Goal: Task Accomplishment & Management: Use online tool/utility

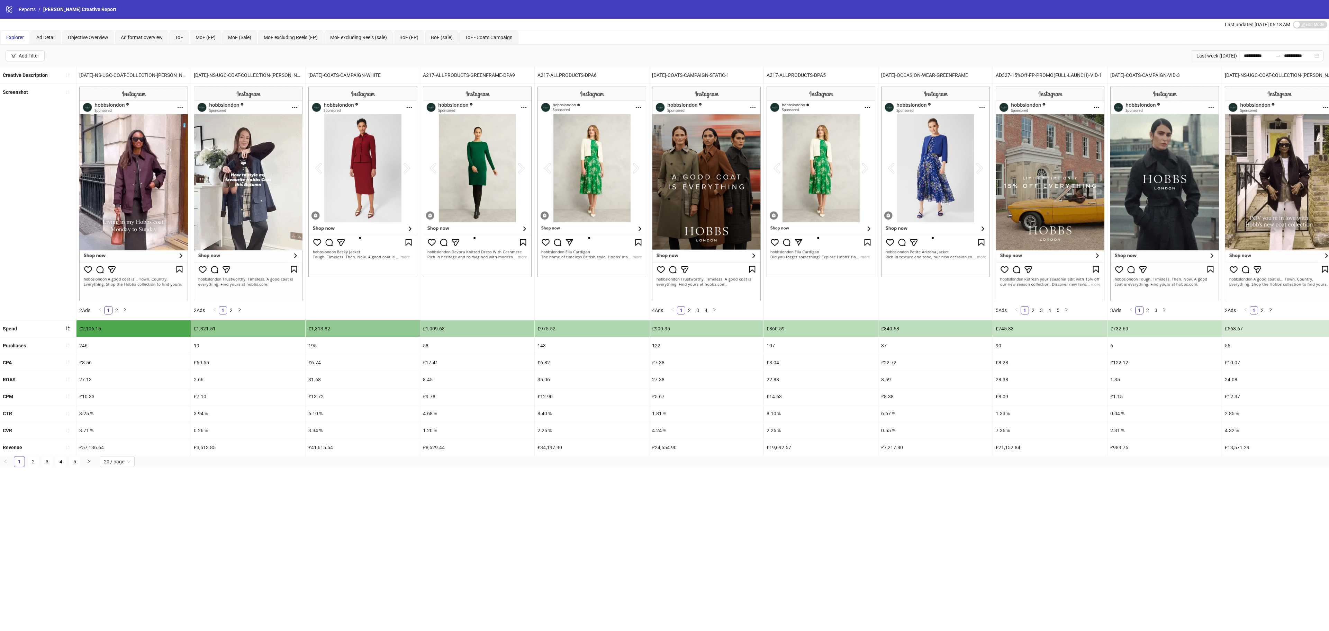
click at [291, 467] on ul "1 2 3 4 5 20 / page" at bounding box center [664, 461] width 1329 height 11
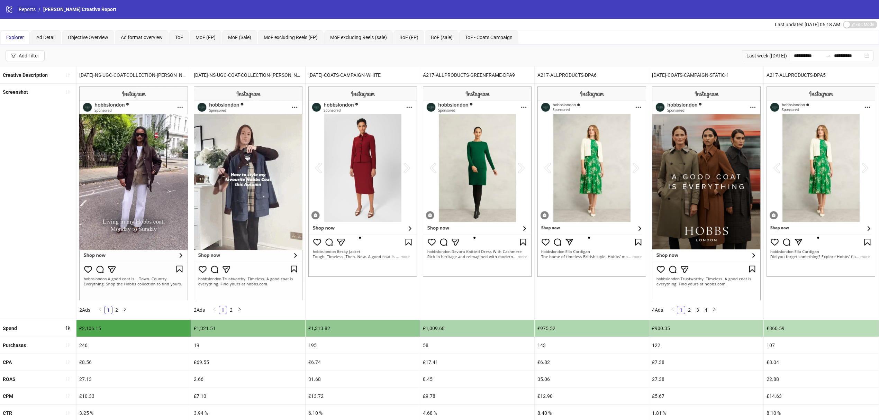
click at [29, 10] on link "Reports" at bounding box center [27, 10] width 20 height 8
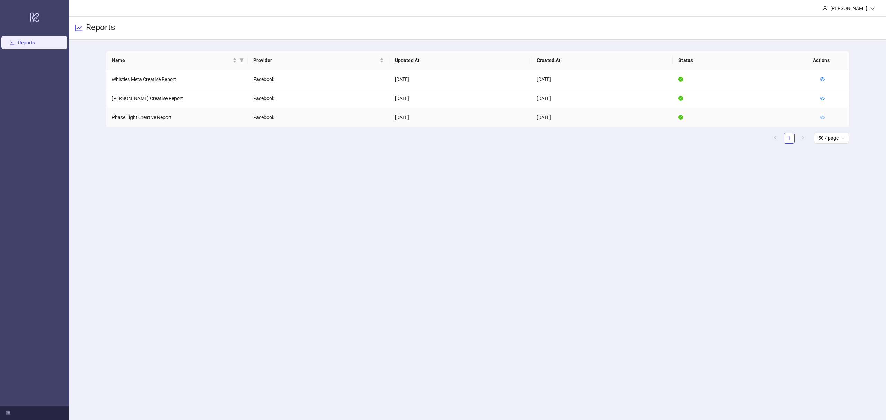
click at [824, 118] on icon "eye" at bounding box center [822, 117] width 5 height 3
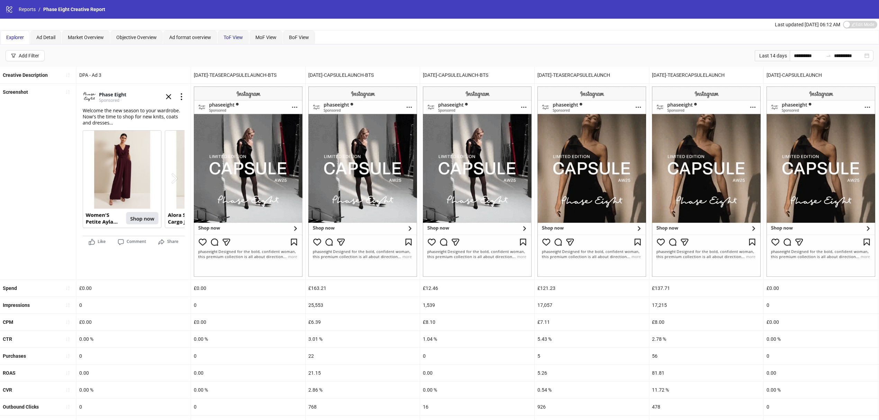
click at [237, 38] on span "ToF View" at bounding box center [233, 38] width 19 height 6
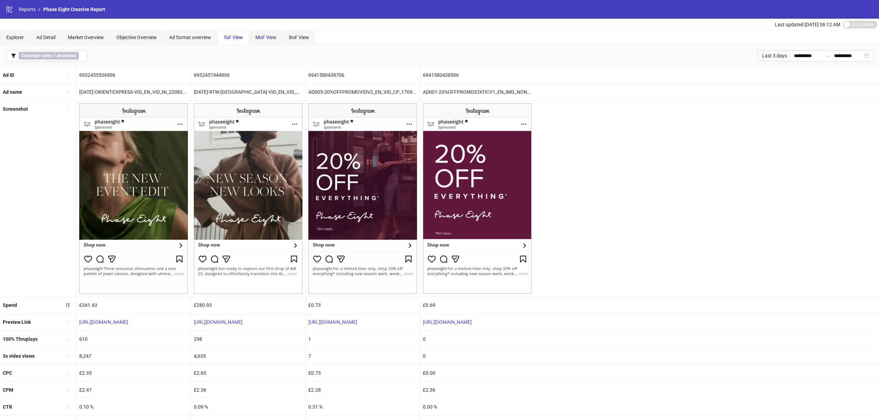
click at [272, 37] on span "MoF View" at bounding box center [265, 38] width 21 height 6
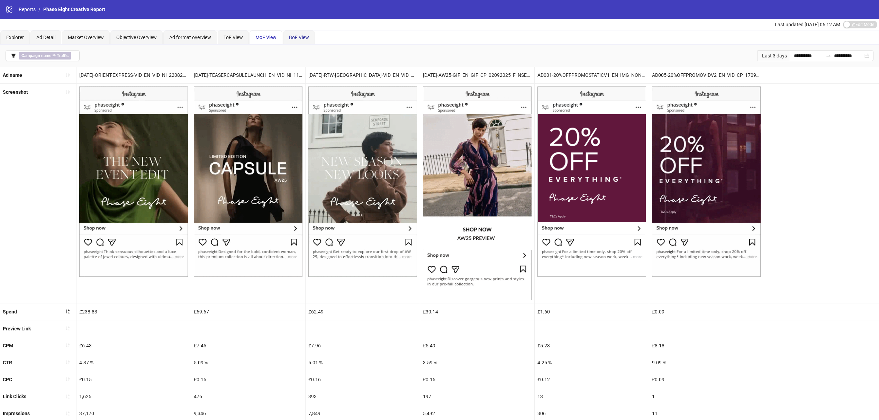
click at [299, 38] on span "BoF View" at bounding box center [299, 38] width 20 height 6
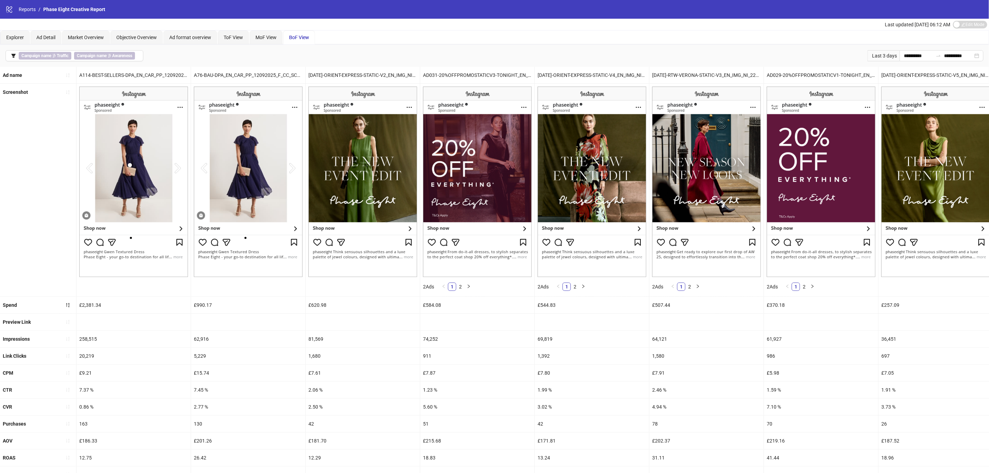
click at [719, 407] on div "4.94 %" at bounding box center [706, 406] width 114 height 17
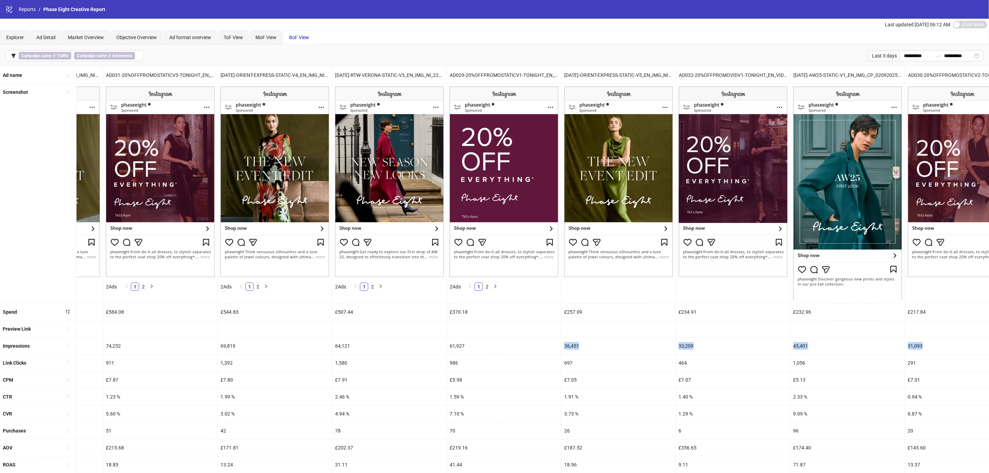
scroll to position [0, 426]
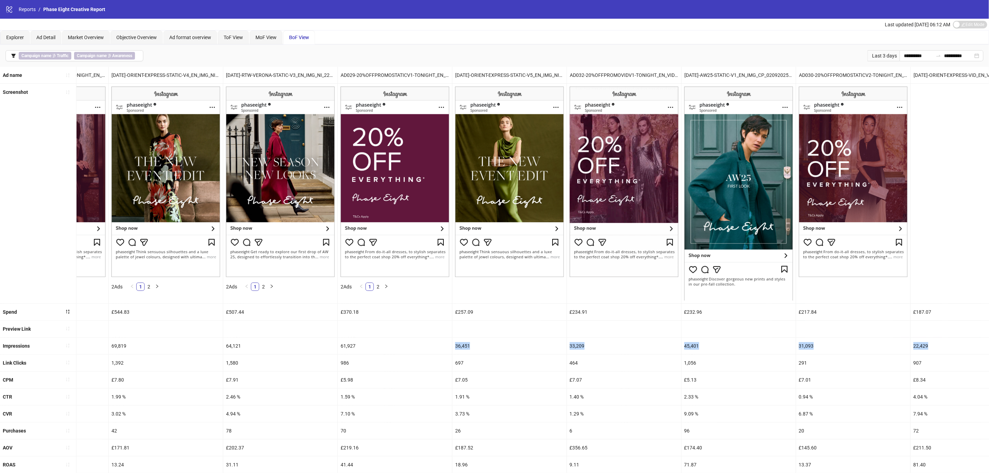
drag, startPoint x: 848, startPoint y: 344, endPoint x: 996, endPoint y: 335, distance: 148.8
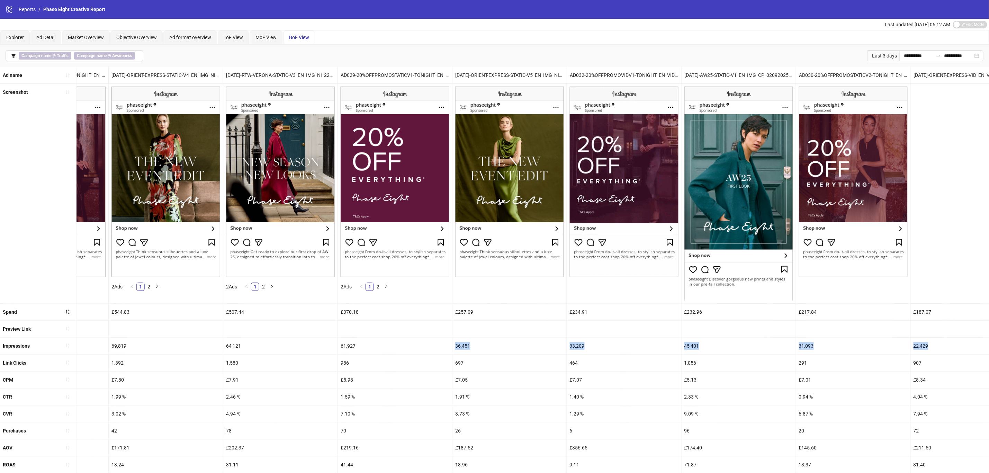
click at [989, 335] on html "**********" at bounding box center [494, 236] width 989 height 473
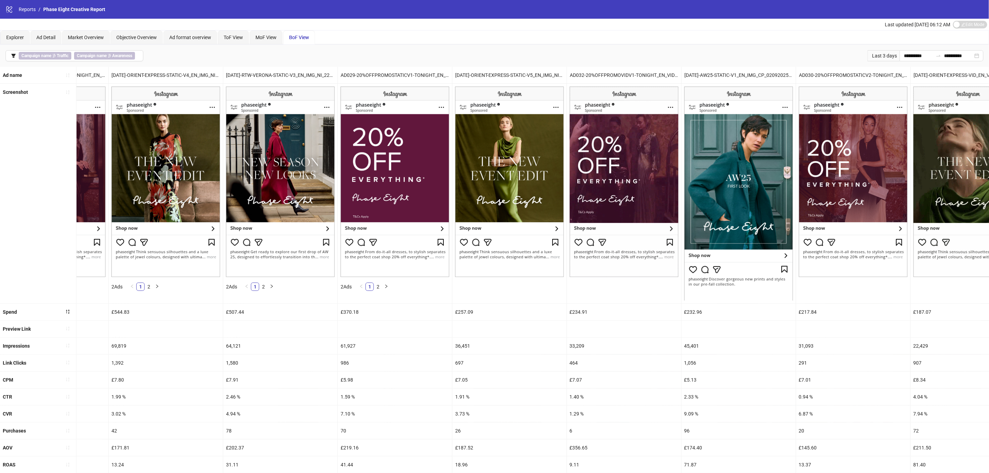
click at [687, 338] on div "Preview Link" at bounding box center [758, 329] width 2368 height 17
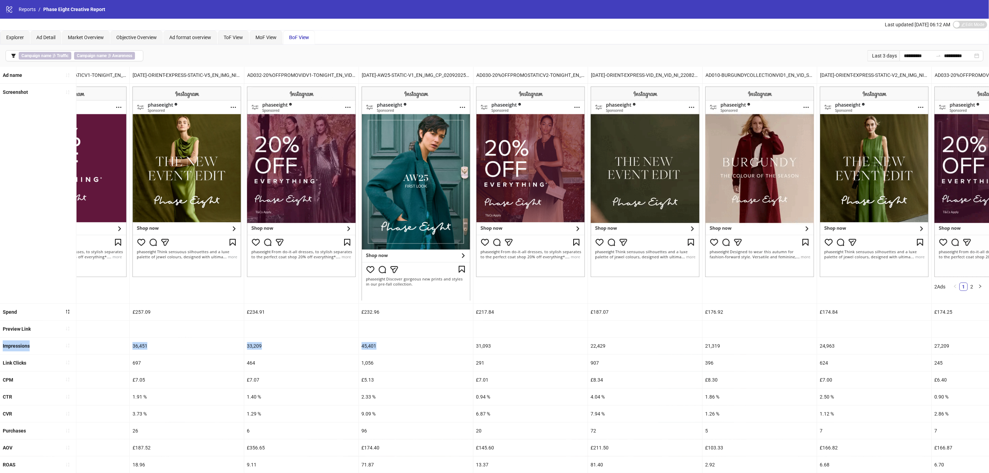
scroll to position [0, 876]
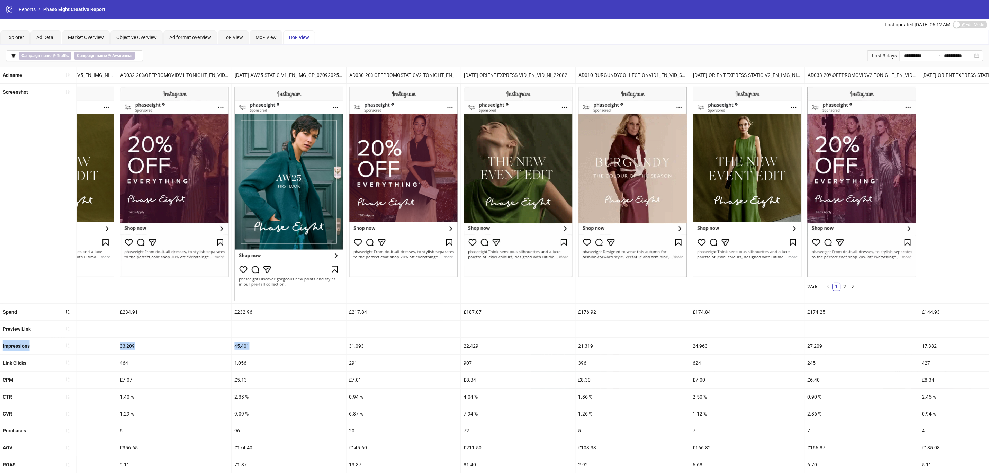
drag, startPoint x: 746, startPoint y: 348, endPoint x: 996, endPoint y: 331, distance: 251.2
click at [989, 331] on html "**********" at bounding box center [494, 236] width 989 height 473
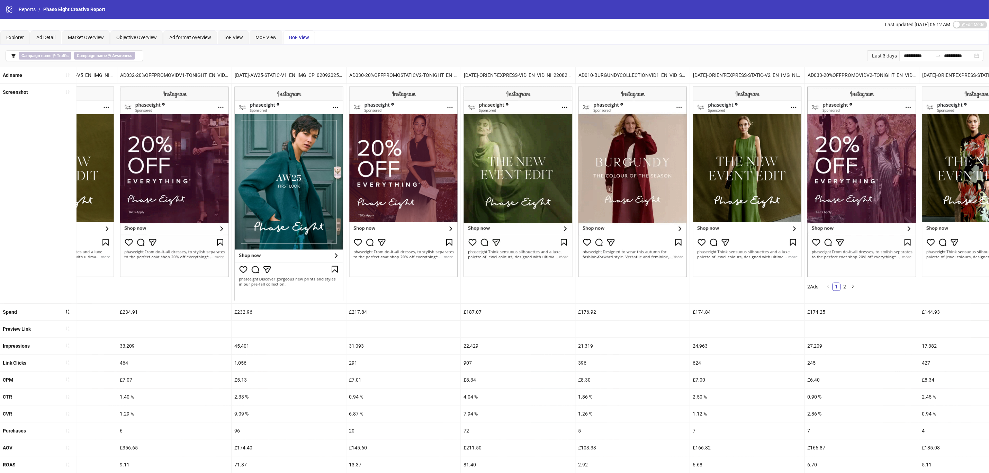
click at [752, 394] on div "2.50 %" at bounding box center [747, 396] width 114 height 17
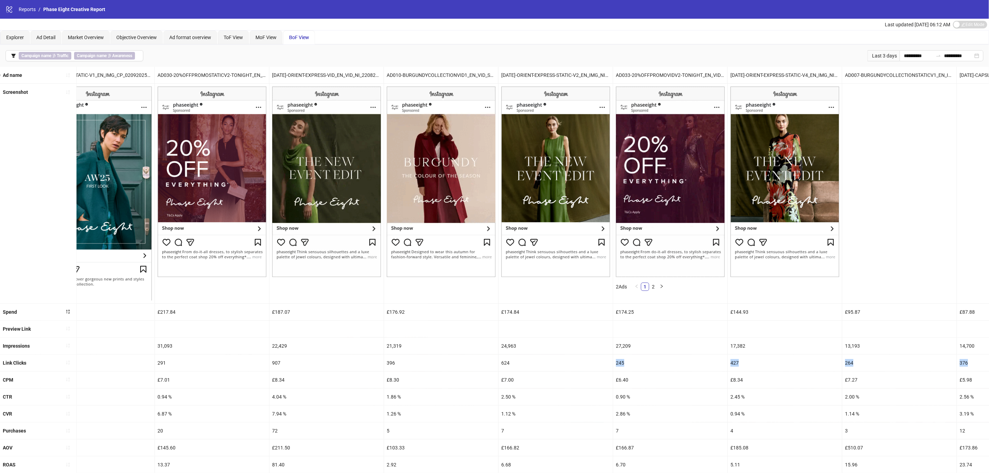
drag, startPoint x: 760, startPoint y: 369, endPoint x: 996, endPoint y: 358, distance: 236.3
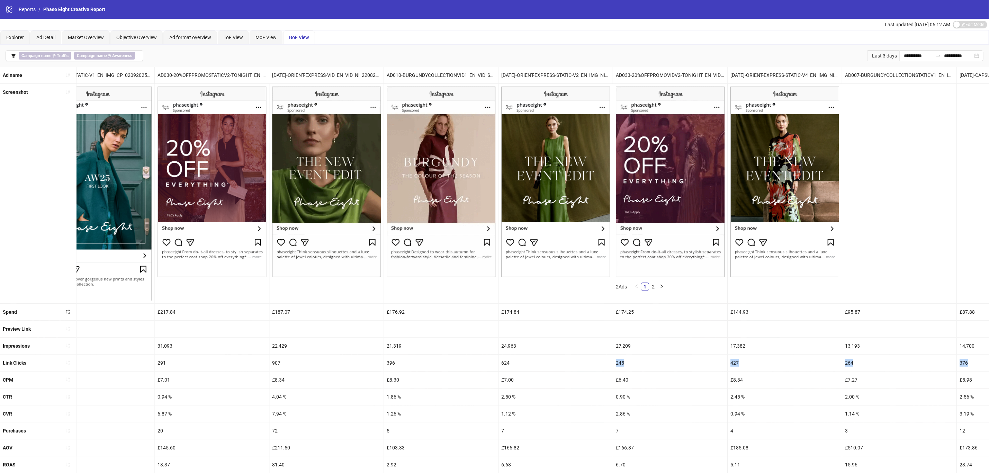
click at [989, 358] on html "**********" at bounding box center [494, 236] width 989 height 473
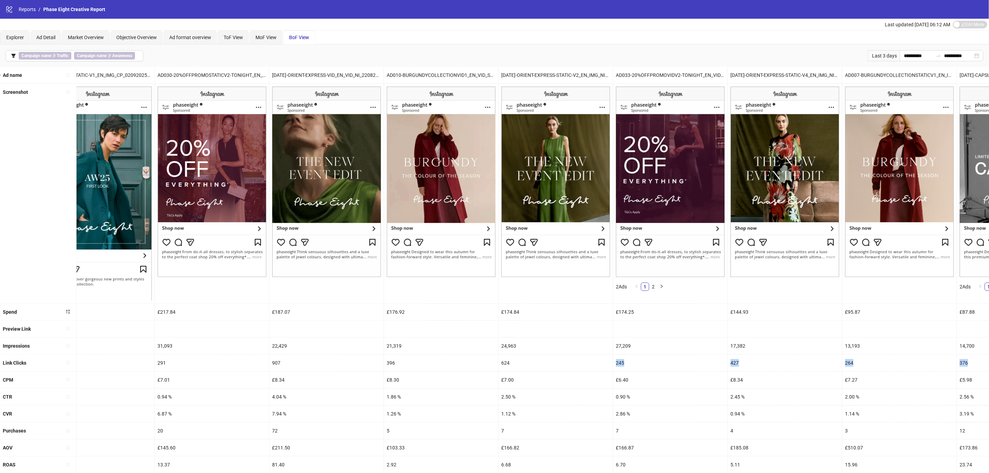
scroll to position [0, 1140]
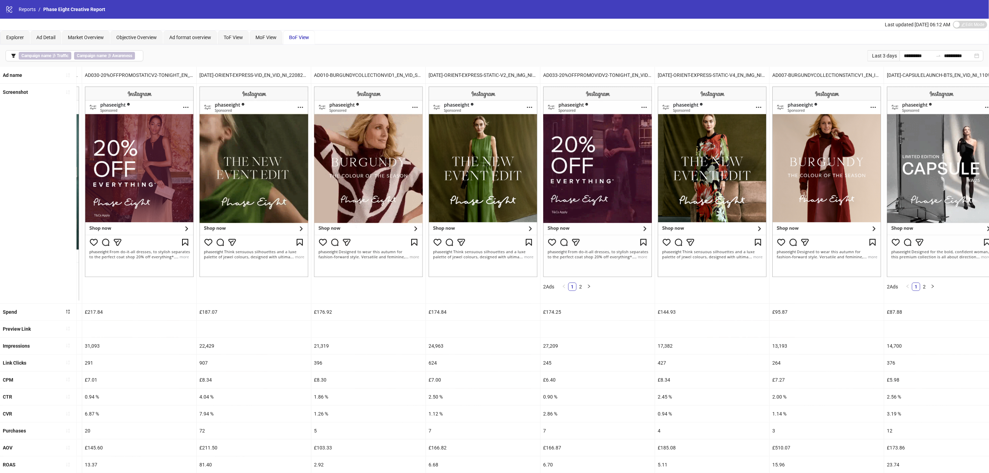
click at [949, 343] on div "14,700" at bounding box center [941, 346] width 114 height 17
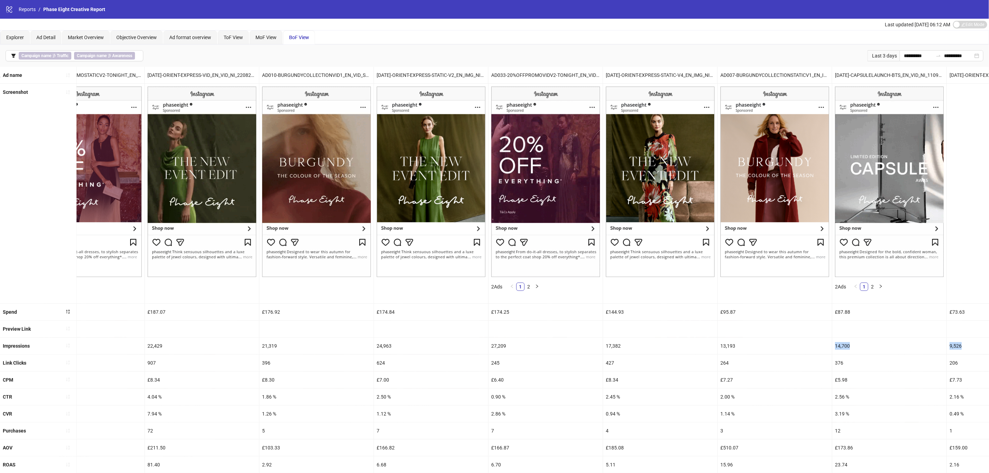
scroll to position [0, 1382]
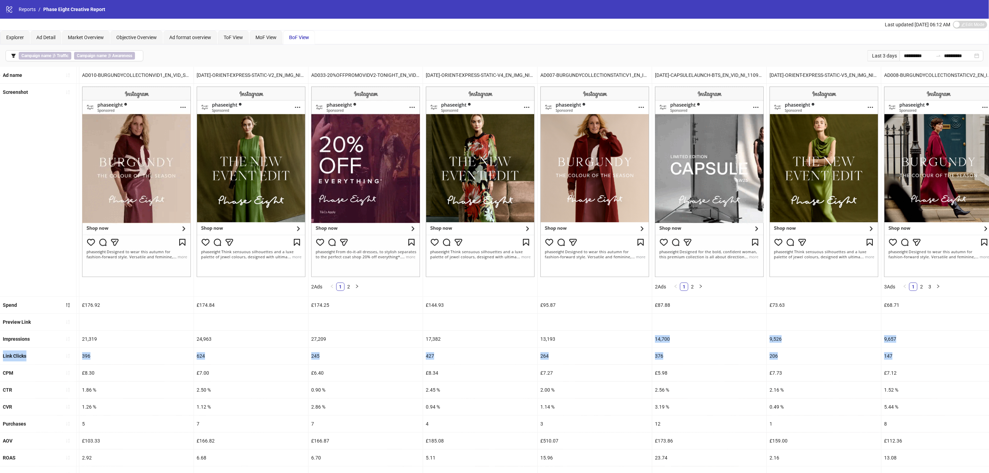
drag, startPoint x: 843, startPoint y: 343, endPoint x: 996, endPoint y: 350, distance: 153.2
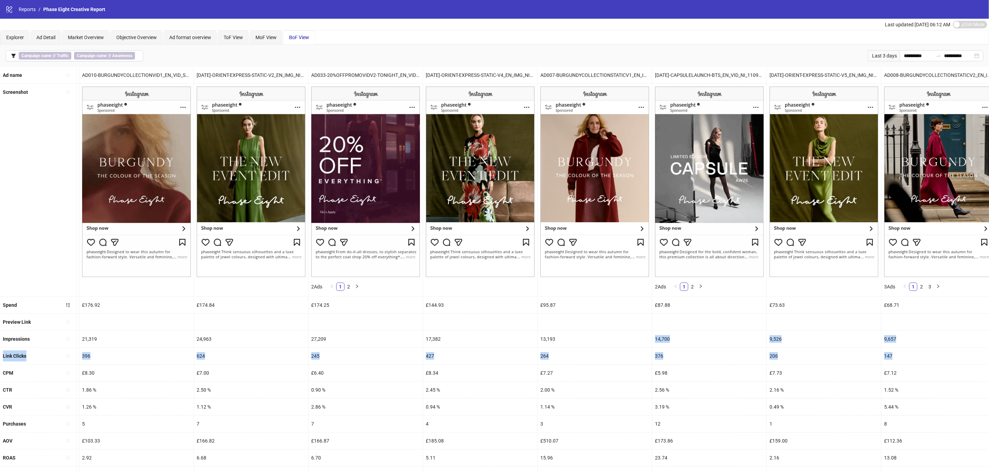
click at [989, 350] on html "**********" at bounding box center [494, 236] width 989 height 473
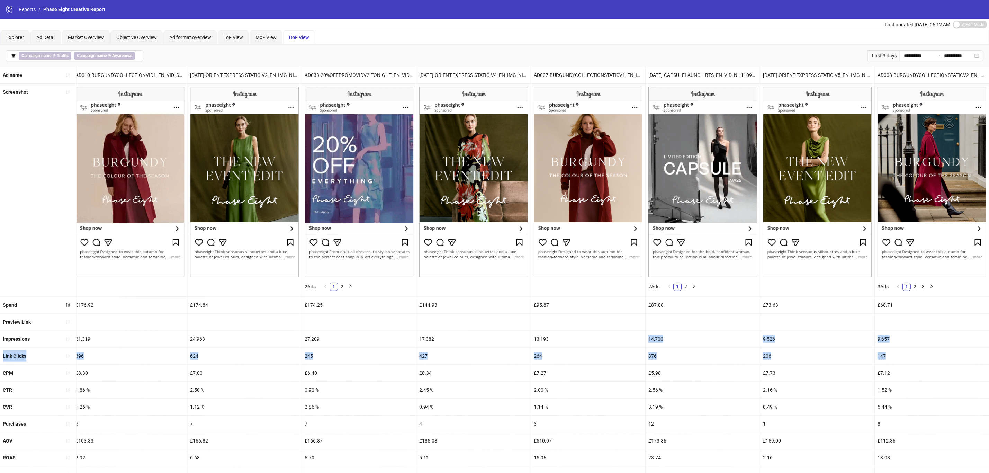
click at [730, 351] on div "376" at bounding box center [703, 356] width 114 height 17
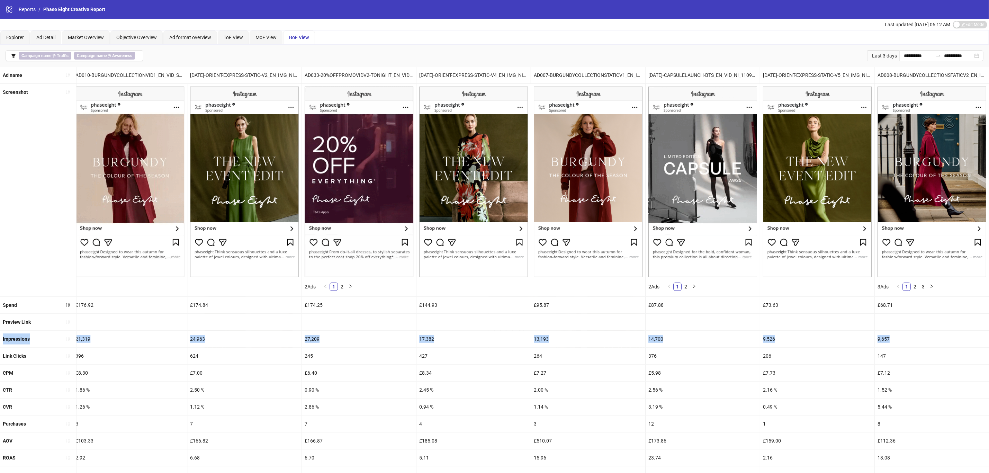
drag, startPoint x: 766, startPoint y: 322, endPoint x: 996, endPoint y: 339, distance: 231.1
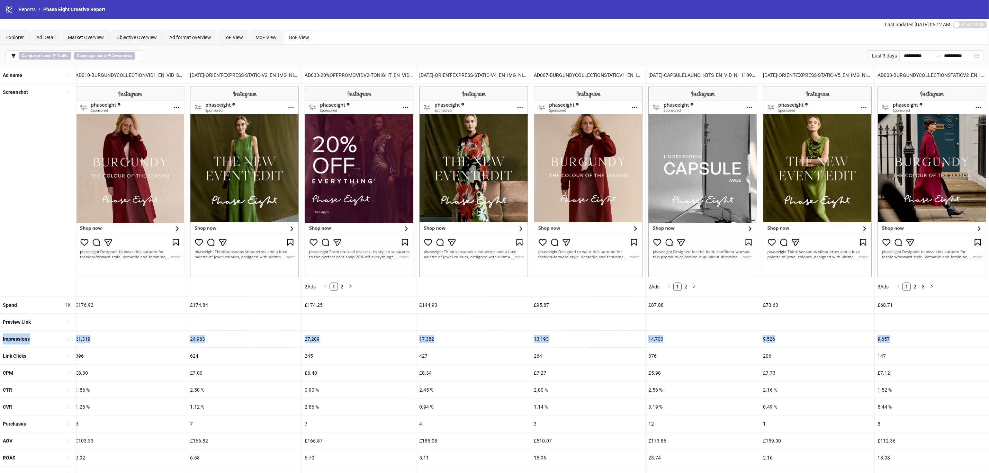
click at [989, 339] on html "**********" at bounding box center [494, 236] width 989 height 473
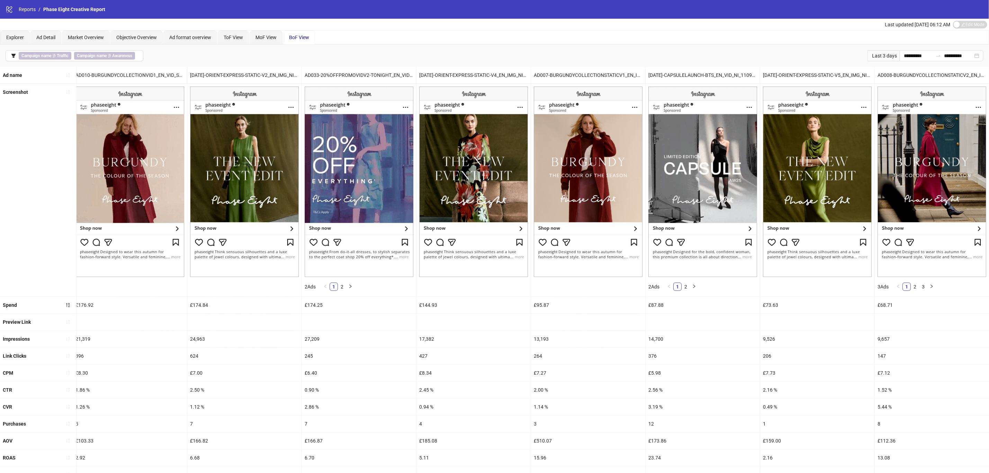
click at [725, 368] on div "£5.98" at bounding box center [703, 373] width 114 height 17
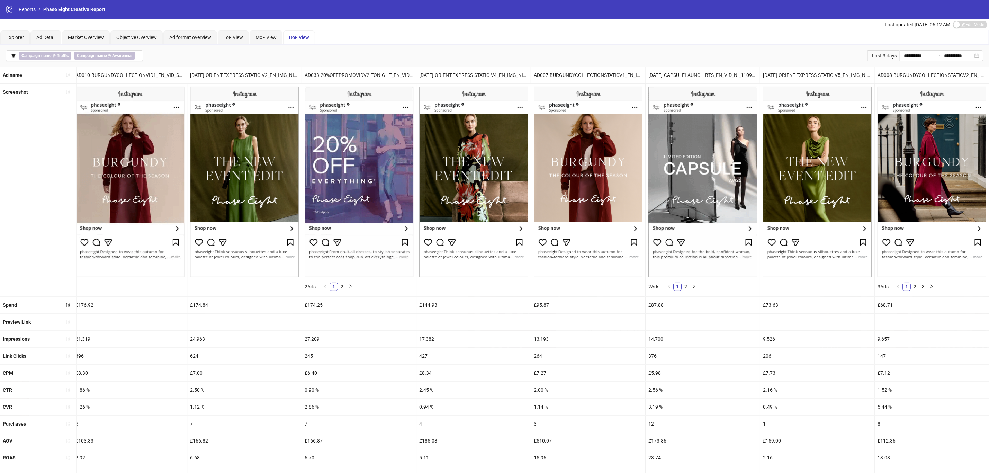
click at [630, 358] on div "264" at bounding box center [588, 356] width 114 height 17
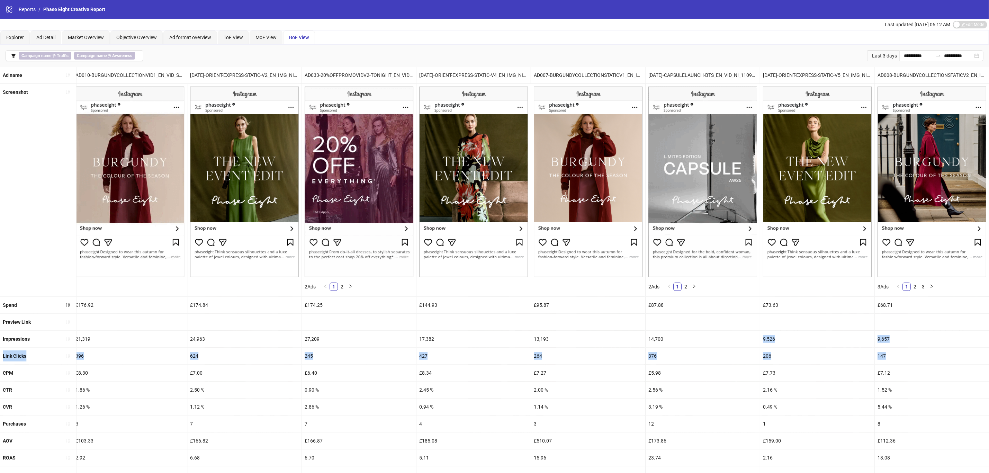
drag, startPoint x: 758, startPoint y: 335, endPoint x: 996, endPoint y: 367, distance: 240.3
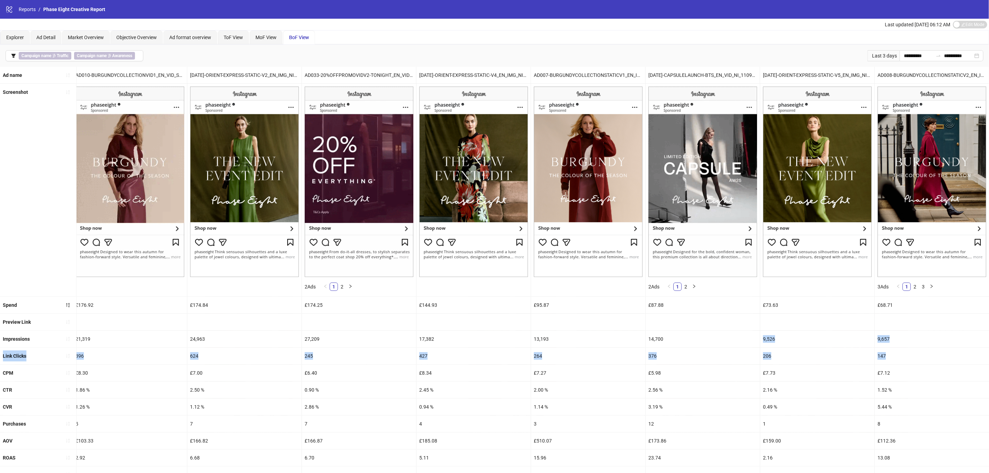
click at [989, 367] on html "**********" at bounding box center [494, 236] width 989 height 473
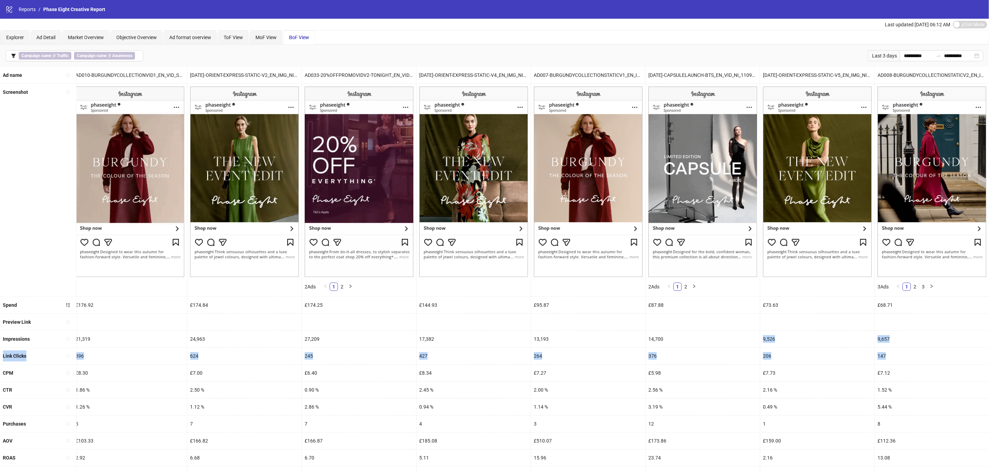
click at [939, 352] on div "147" at bounding box center [932, 356] width 114 height 17
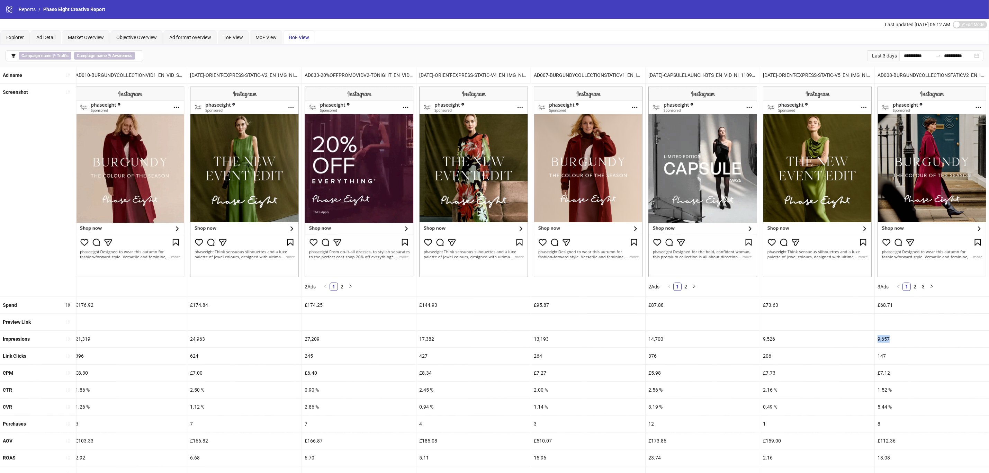
drag, startPoint x: 827, startPoint y: 339, endPoint x: 996, endPoint y: 347, distance: 169.9
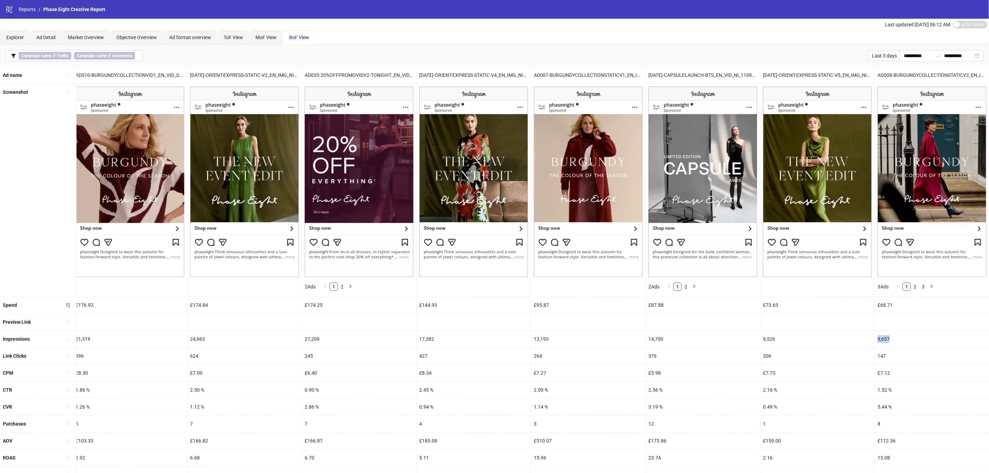
click at [989, 347] on html "**********" at bounding box center [494, 236] width 989 height 473
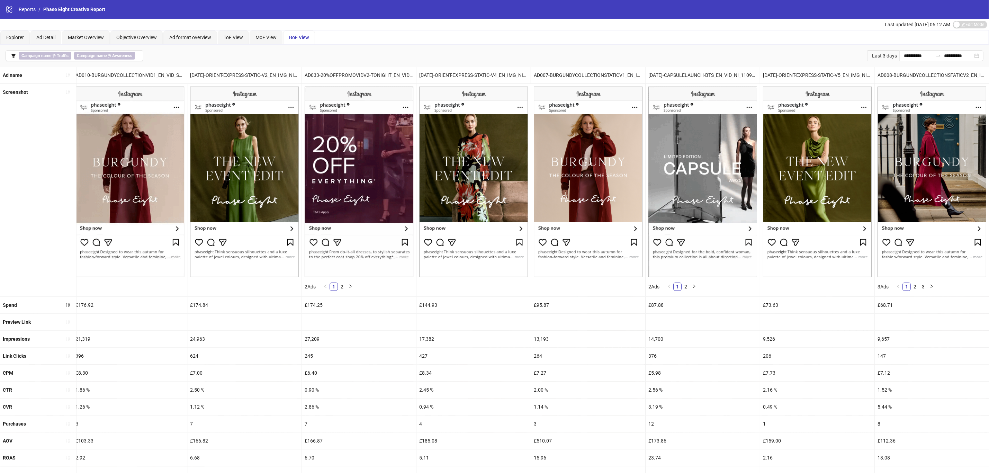
click at [792, 396] on div "2.16 %" at bounding box center [817, 390] width 114 height 17
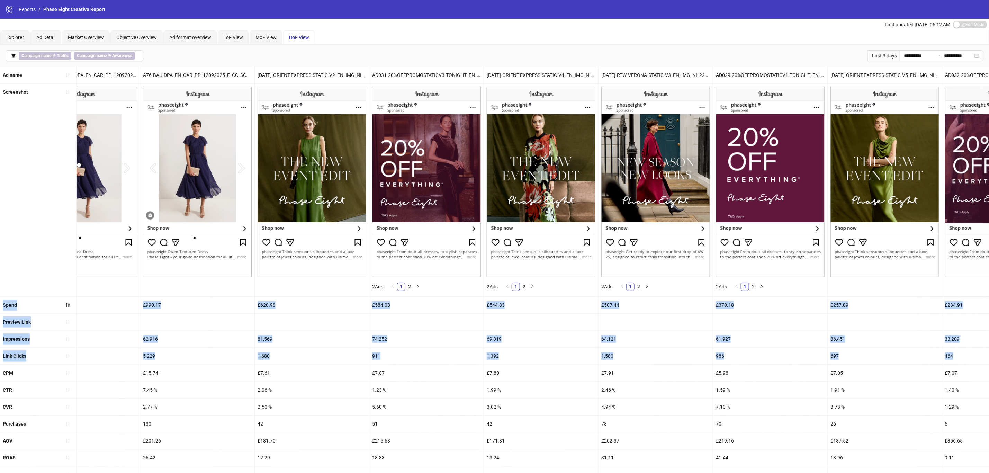
scroll to position [0, 0]
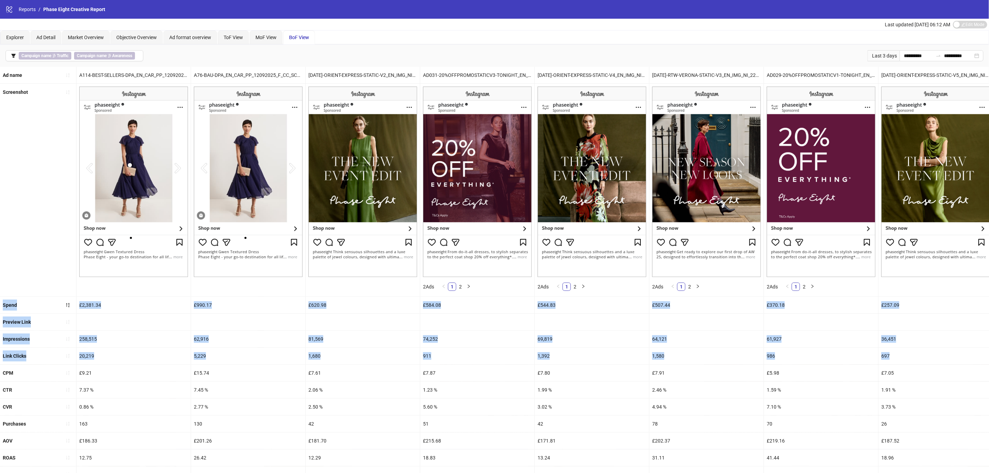
drag, startPoint x: 460, startPoint y: 359, endPoint x: 0, endPoint y: 309, distance: 462.7
click at [0, 309] on ul "Ad name A114-BEST-SELLERS-DPA_EN_CAR_PP_12092025_F_CC_SC3_USP14_ A76-BAU-DPA_EN…" at bounding box center [494, 283] width 989 height 433
click at [62, 56] on b "Traffic" at bounding box center [63, 55] width 12 height 5
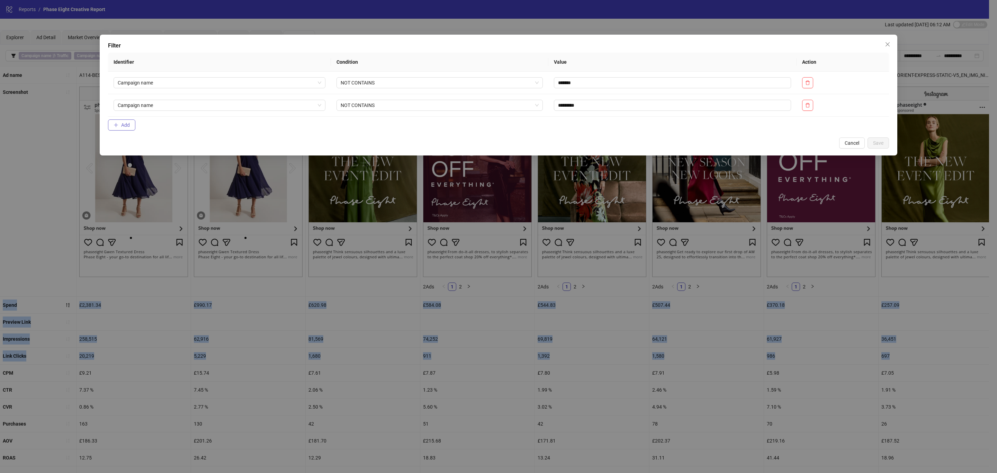
click at [126, 126] on span "Add" at bounding box center [125, 125] width 9 height 6
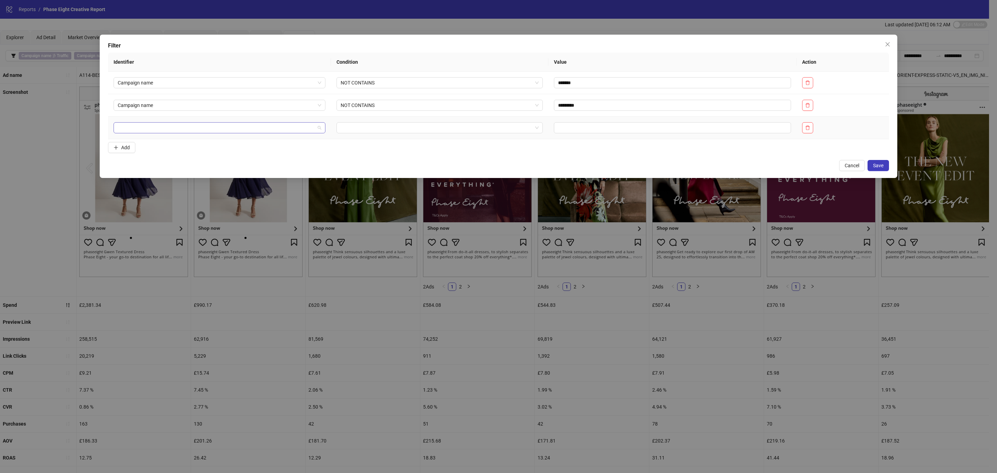
click at [170, 130] on input "search" at bounding box center [216, 128] width 197 height 10
type input "****"
click at [160, 142] on div "Ad name" at bounding box center [215, 143] width 193 height 8
click at [380, 128] on input "search" at bounding box center [437, 128] width 192 height 10
click at [364, 161] on div "NOT CONTAINS" at bounding box center [428, 165] width 189 height 8
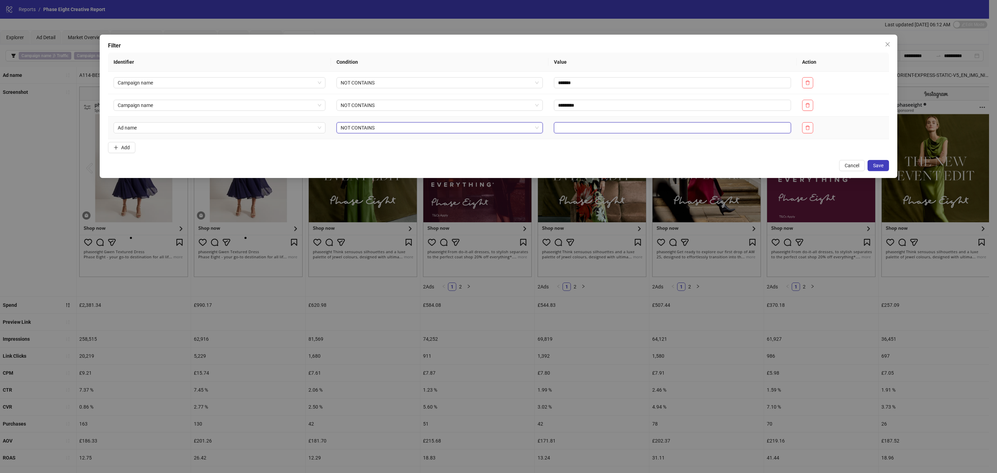
click at [581, 129] on input "text" at bounding box center [672, 127] width 237 height 11
drag, startPoint x: 568, startPoint y: 36, endPoint x: 536, endPoint y: 46, distance: 34.1
click at [536, 46] on div "Filter Identifier Condition Value Action Campaign name NOT CONTAINS ******* Cam…" at bounding box center [499, 106] width 798 height 143
click at [845, 165] on span "Cancel" at bounding box center [852, 166] width 15 height 6
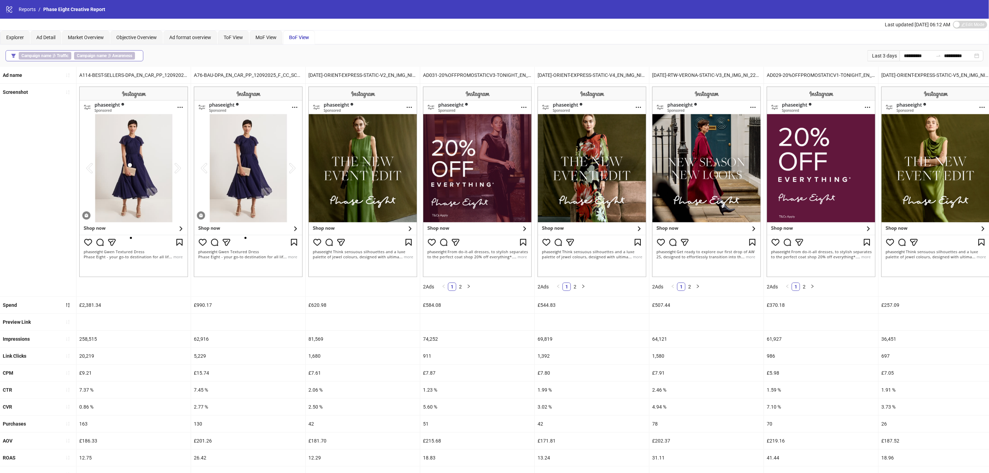
click at [44, 55] on b "Campaign name" at bounding box center [36, 55] width 30 height 5
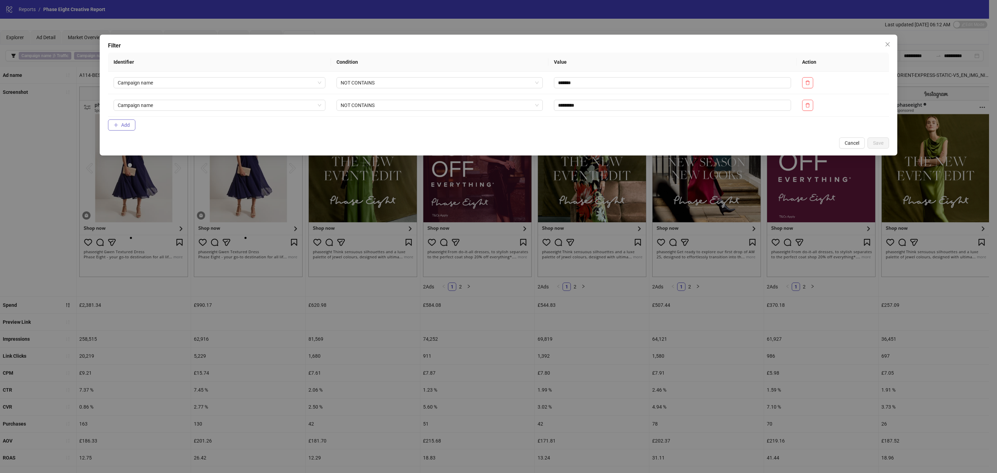
click at [124, 128] on span "Add" at bounding box center [125, 125] width 9 height 6
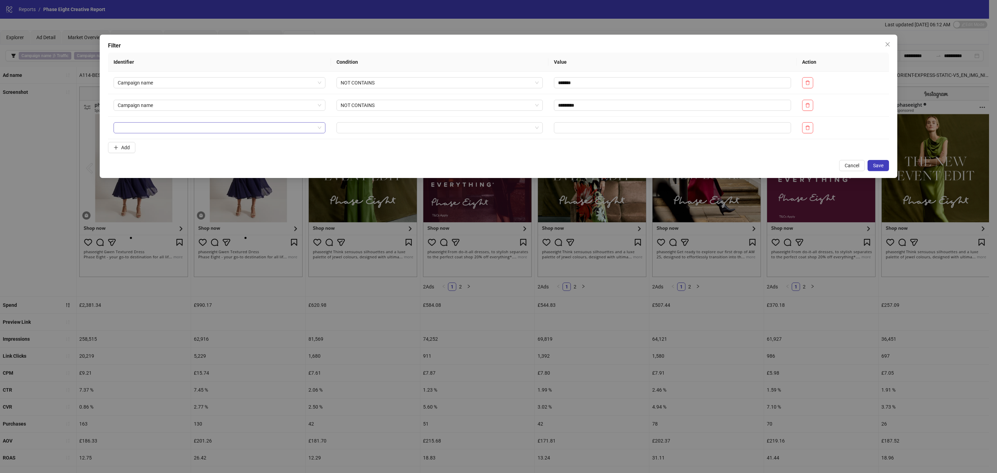
click at [157, 131] on input "search" at bounding box center [216, 128] width 197 height 10
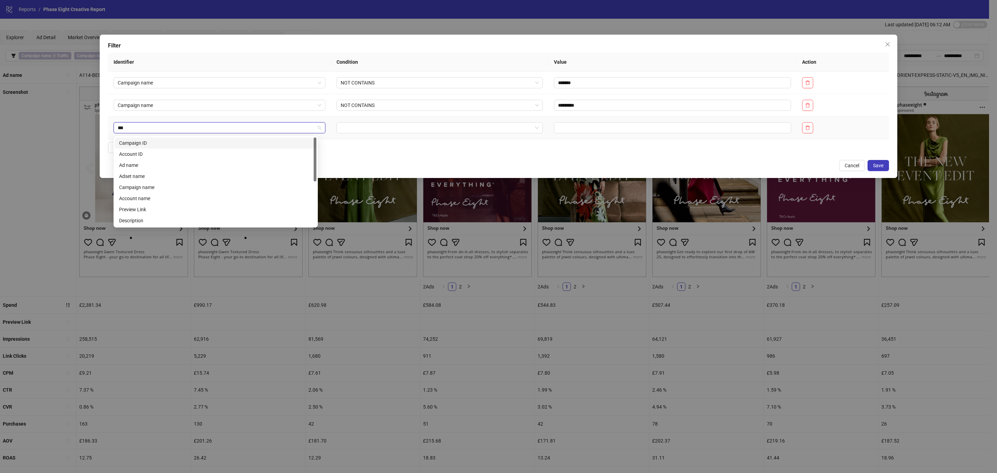
type input "****"
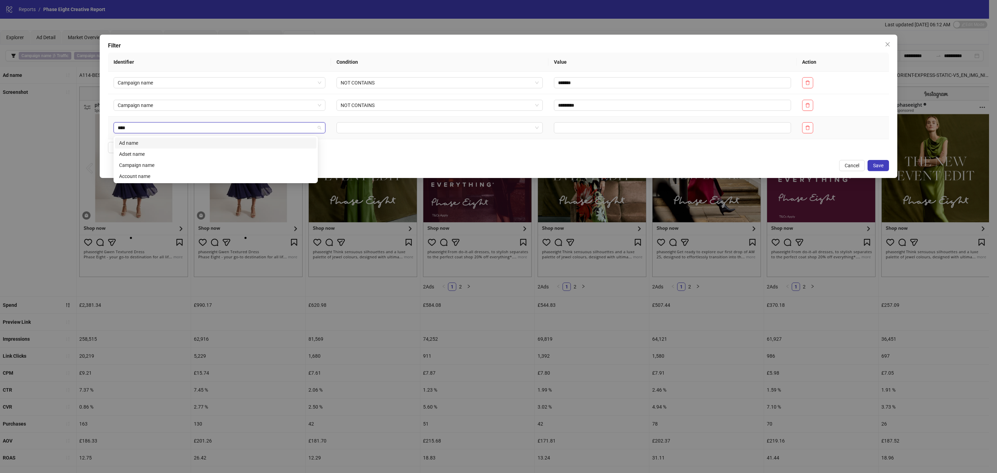
click at [162, 144] on div "Ad name" at bounding box center [215, 143] width 193 height 8
click at [365, 127] on input "search" at bounding box center [437, 128] width 192 height 10
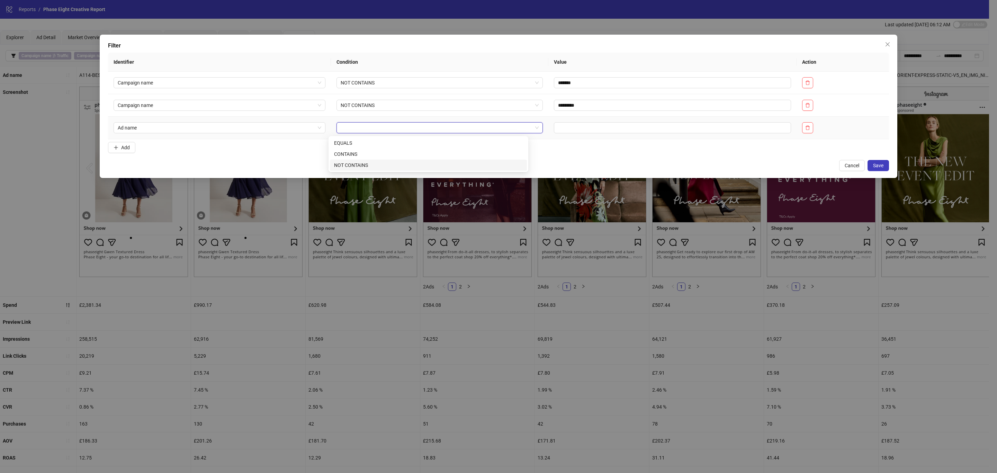
click at [365, 166] on div "NOT CONTAINS" at bounding box center [428, 165] width 189 height 8
click at [572, 128] on input "text" at bounding box center [672, 127] width 237 height 11
type input "*****"
click at [885, 159] on div "Filter Identifier Condition Value Action Campaign name NOT CONTAINS ******* Cam…" at bounding box center [499, 106] width 798 height 143
click at [884, 167] on button "Save" at bounding box center [878, 165] width 21 height 11
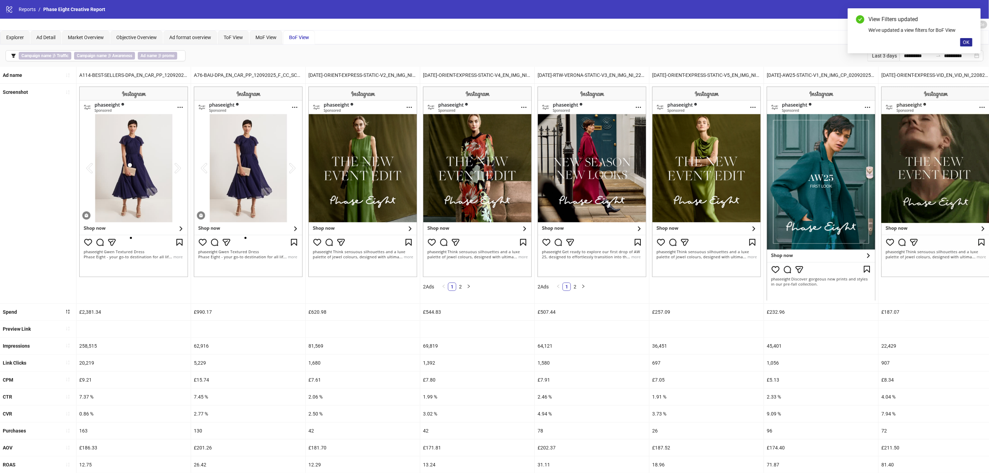
click at [963, 43] on button "OK" at bounding box center [966, 42] width 12 height 8
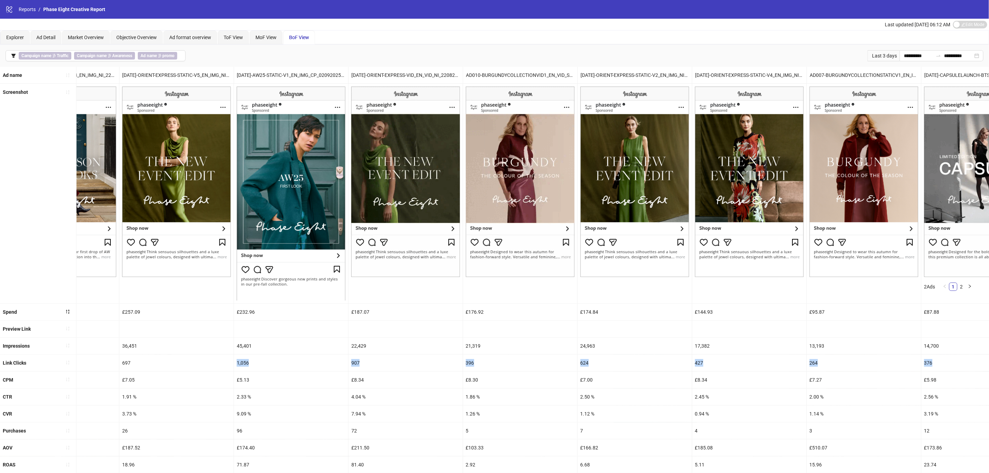
scroll to position [0, 675]
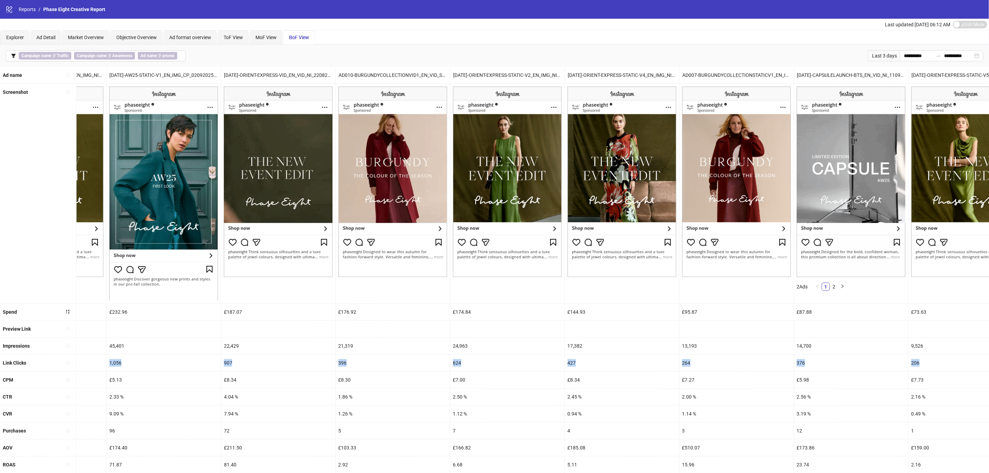
drag, startPoint x: 749, startPoint y: 373, endPoint x: 996, endPoint y: 369, distance: 247.2
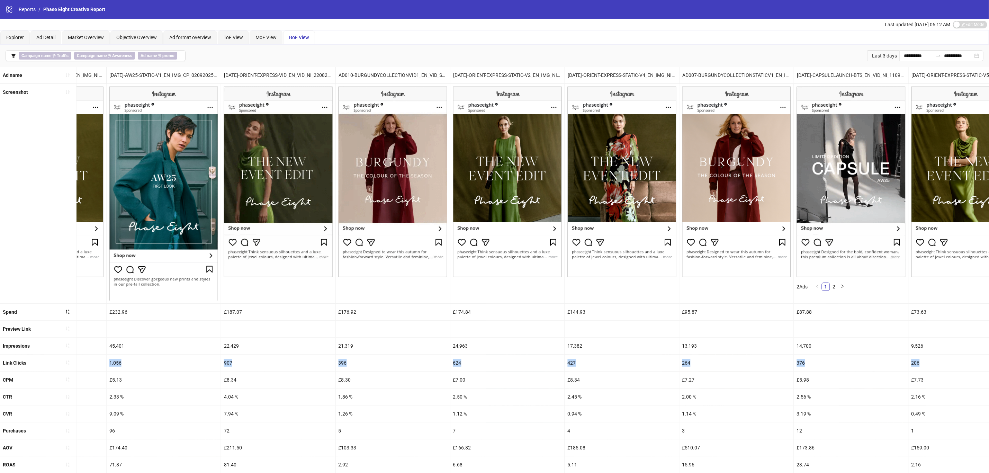
click at [989, 369] on html "**********" at bounding box center [494, 236] width 989 height 473
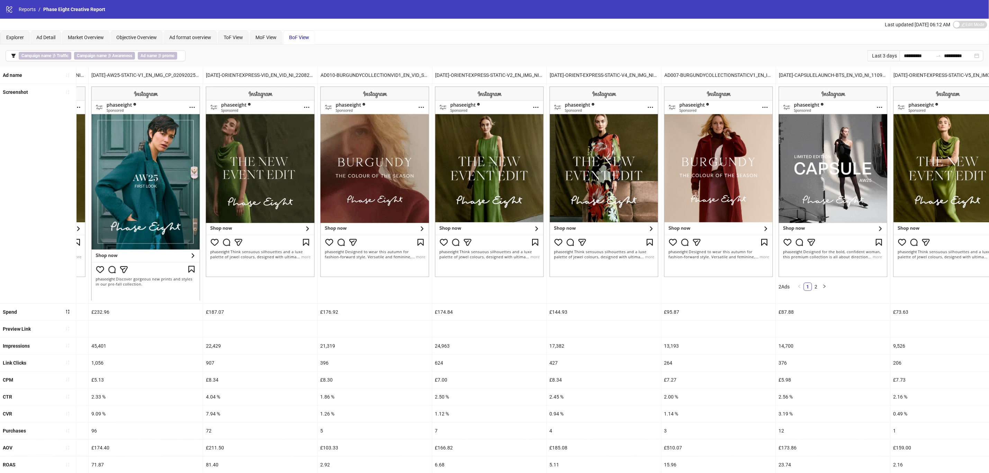
click at [836, 379] on div "£5.98" at bounding box center [833, 379] width 114 height 17
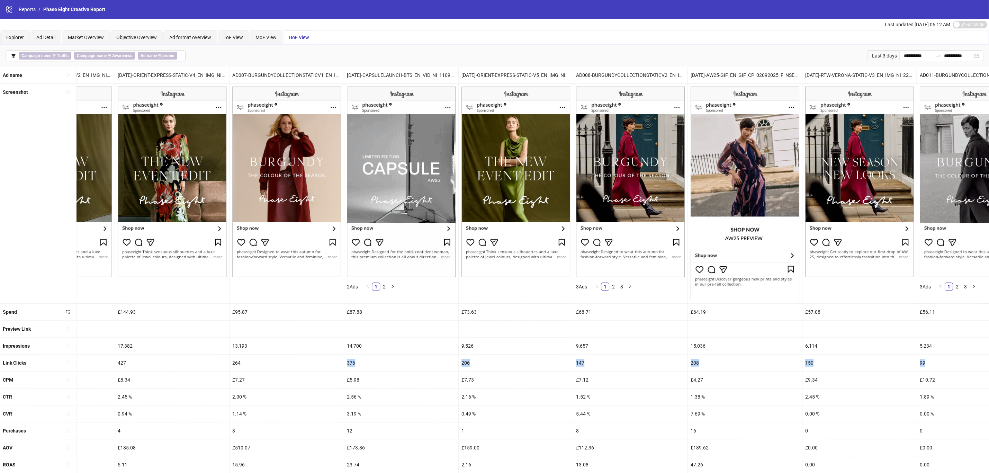
scroll to position [0, 1271]
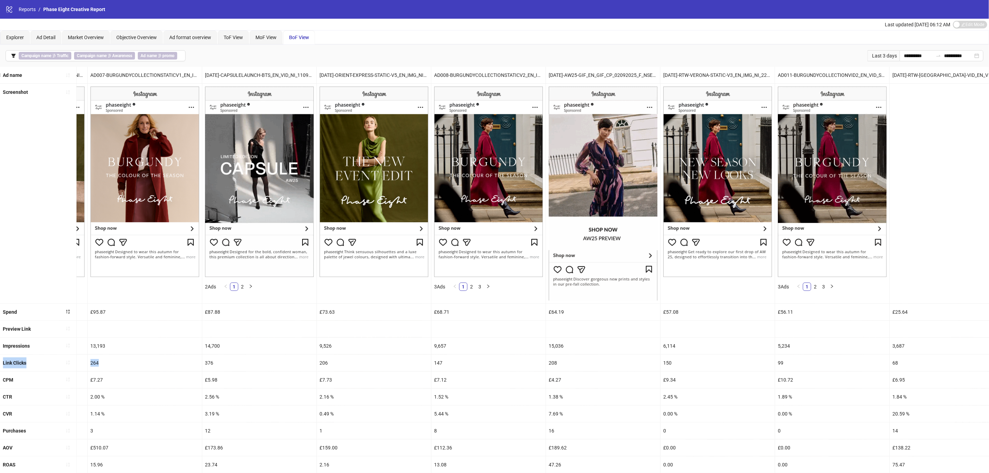
drag, startPoint x: 757, startPoint y: 373, endPoint x: 996, endPoint y: 353, distance: 240.0
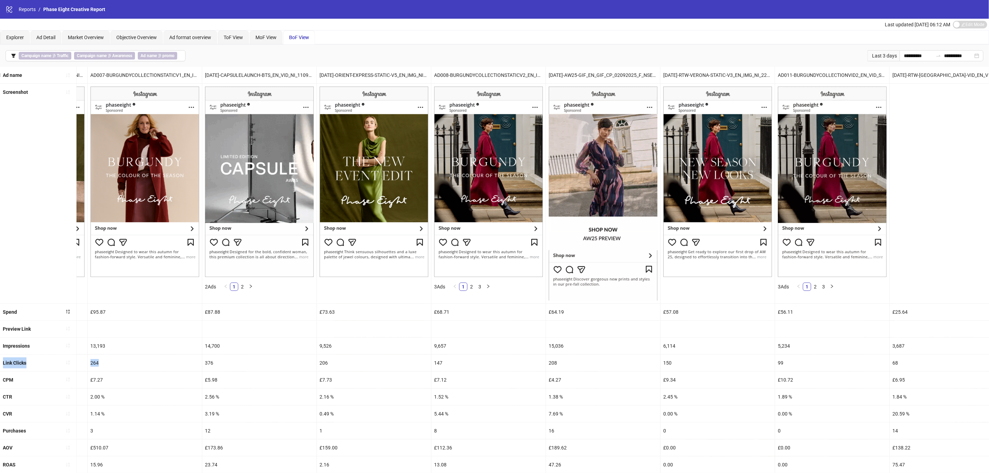
click at [989, 353] on html "**********" at bounding box center [494, 236] width 989 height 473
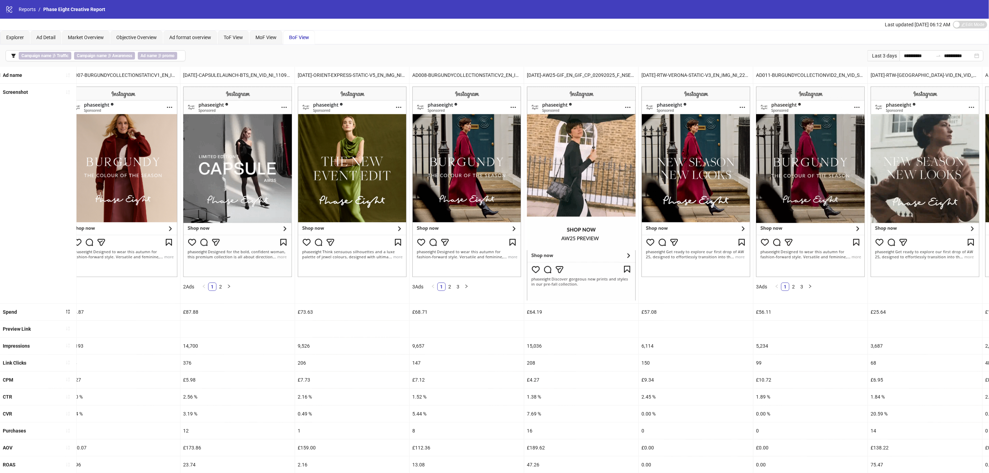
click at [859, 382] on div "£10.72" at bounding box center [810, 379] width 114 height 17
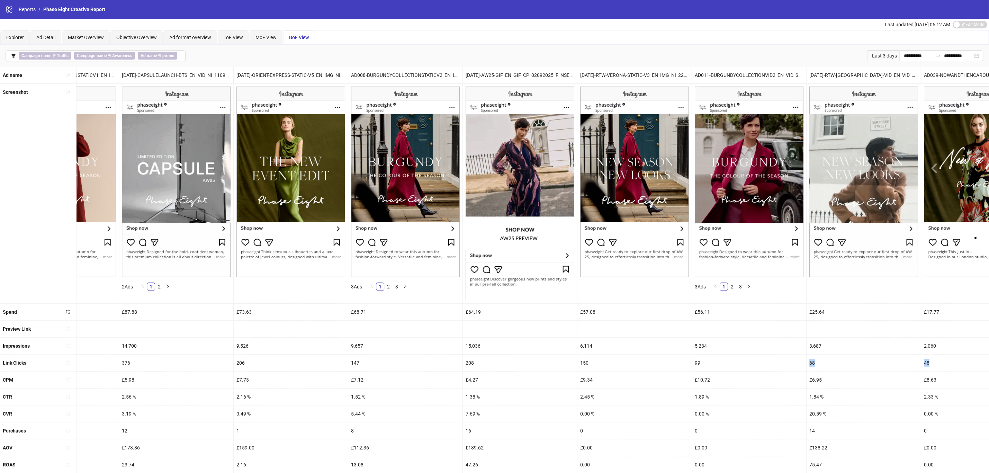
scroll to position [0, 1382]
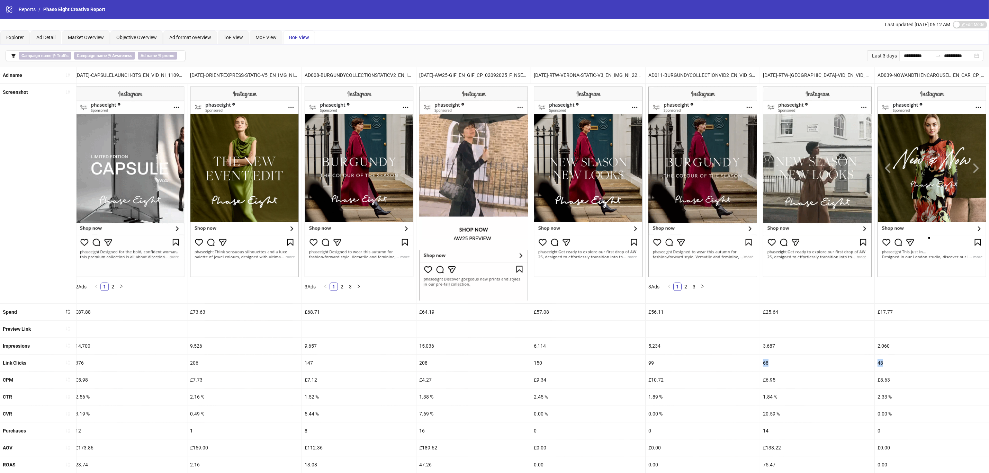
drag, startPoint x: 796, startPoint y: 369, endPoint x: 996, endPoint y: 366, distance: 200.5
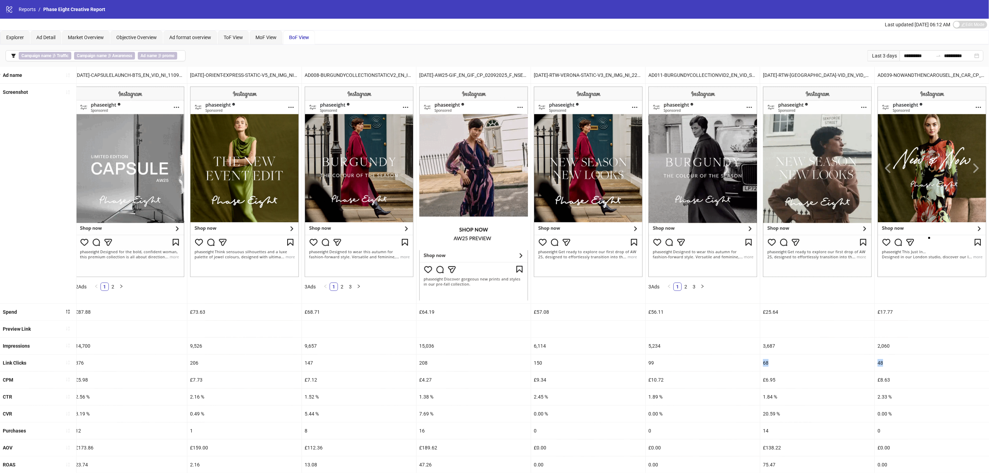
click at [989, 366] on html "**********" at bounding box center [494, 236] width 989 height 473
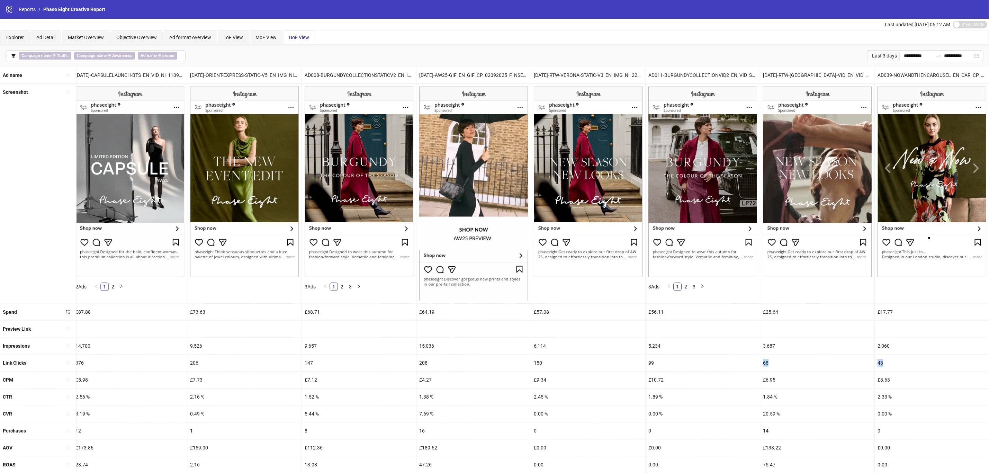
click at [760, 369] on div "68" at bounding box center [817, 362] width 114 height 17
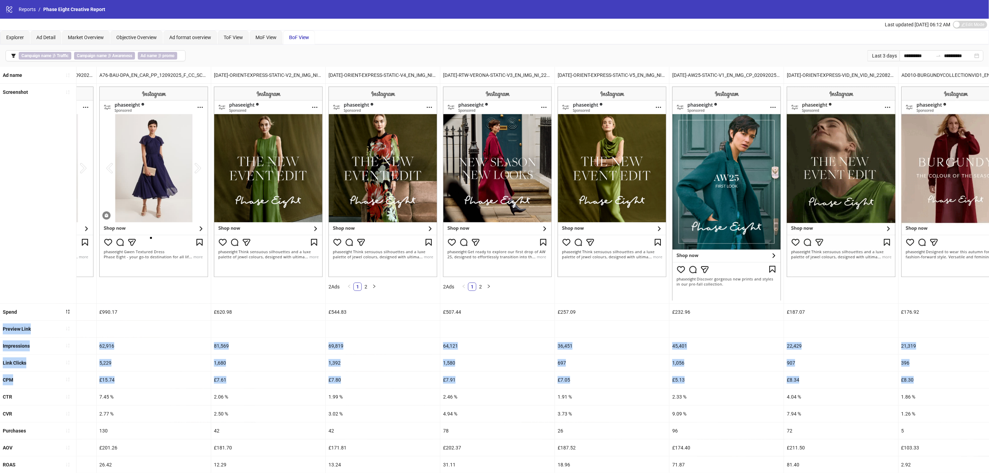
scroll to position [0, 0]
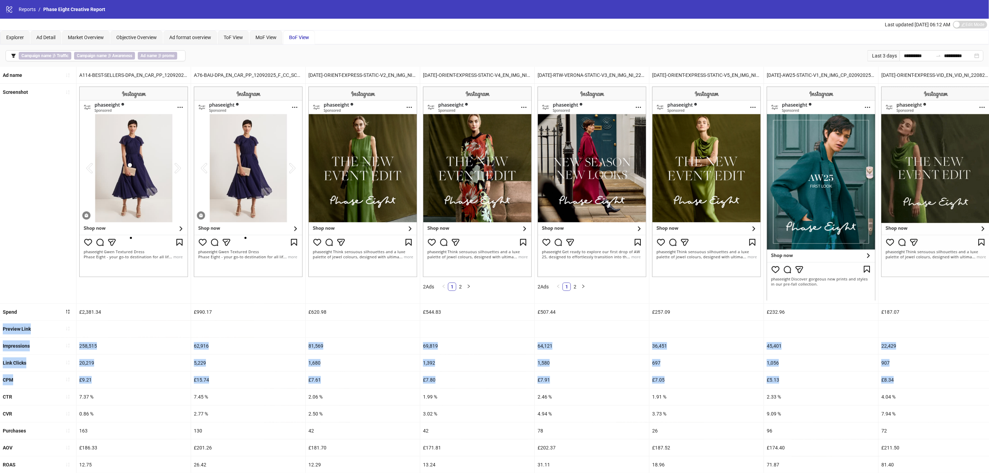
drag, startPoint x: 769, startPoint y: 374, endPoint x: 0, endPoint y: 330, distance: 770.1
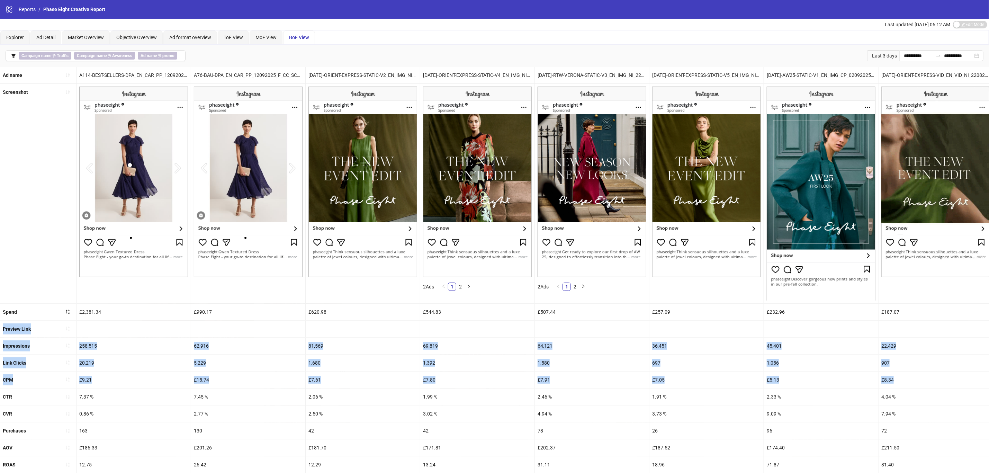
click at [0, 330] on ul "Ad name A114-BEST-SELLERS-DPA_EN_CAR_PP_12092025_F_CC_SC3_USP14_ A76-BAU-DPA_EN…" at bounding box center [494, 287] width 989 height 440
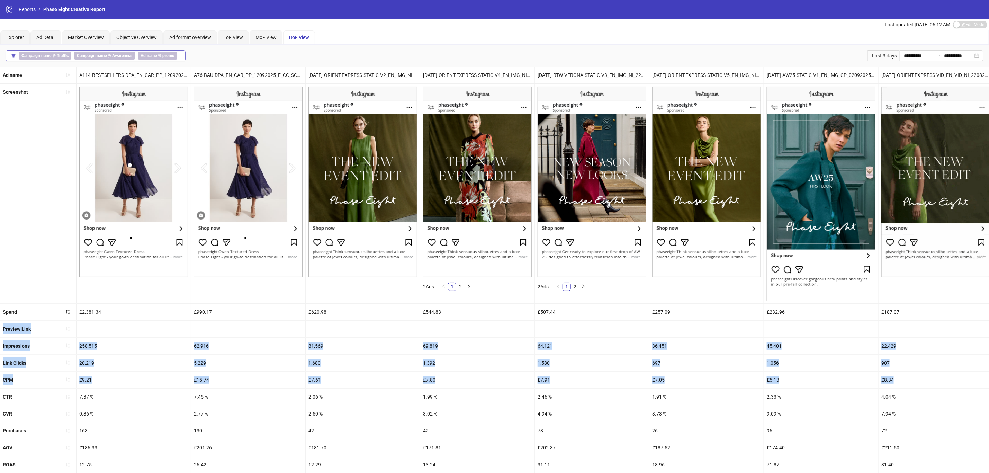
click at [109, 53] on span "Campaign name ∌ Awareness" at bounding box center [104, 56] width 61 height 8
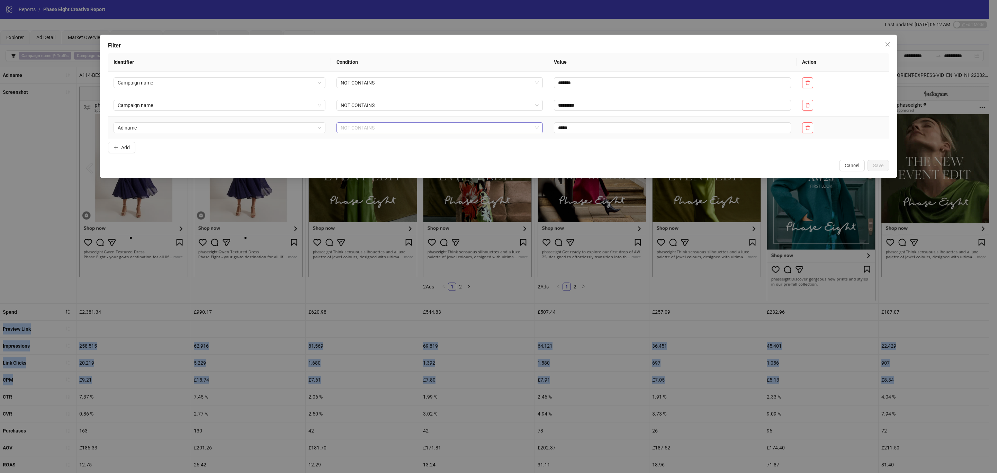
click at [397, 126] on span "NOT CONTAINS" at bounding box center [440, 128] width 198 height 10
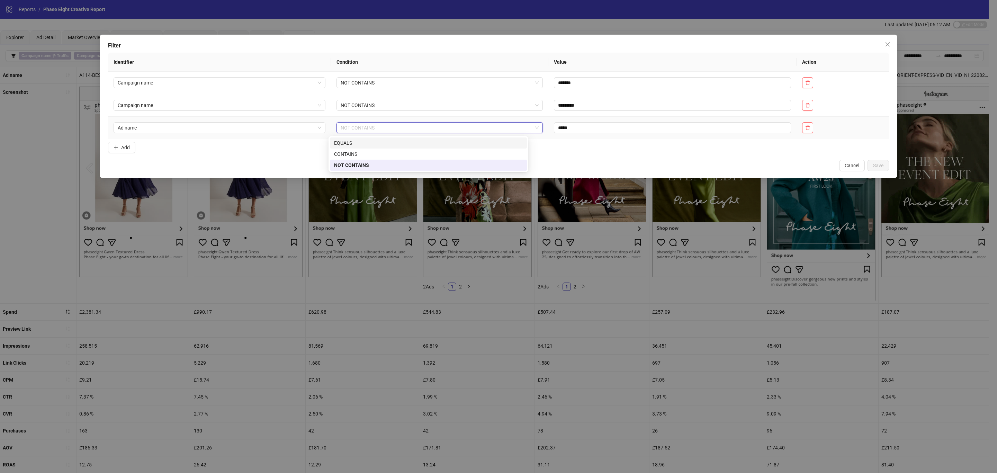
click at [389, 140] on div "EQUALS" at bounding box center [428, 143] width 189 height 8
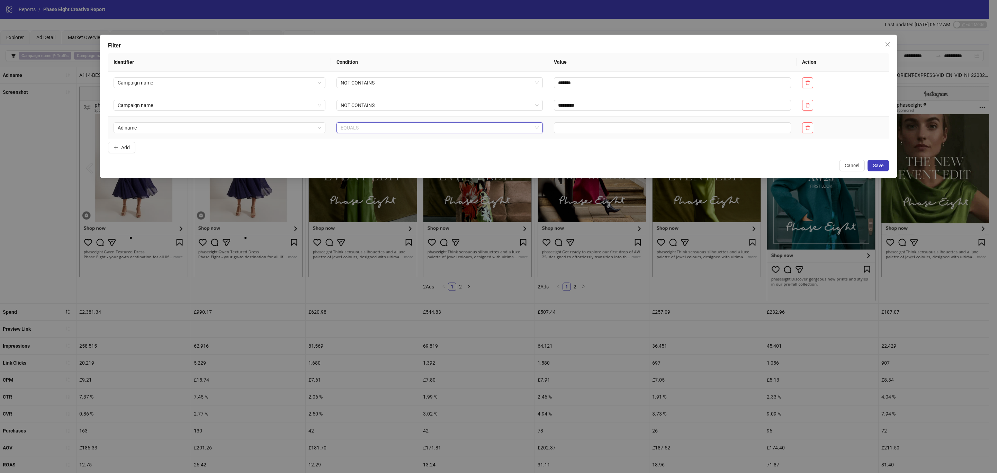
click at [382, 129] on span "EQUALS" at bounding box center [440, 128] width 198 height 10
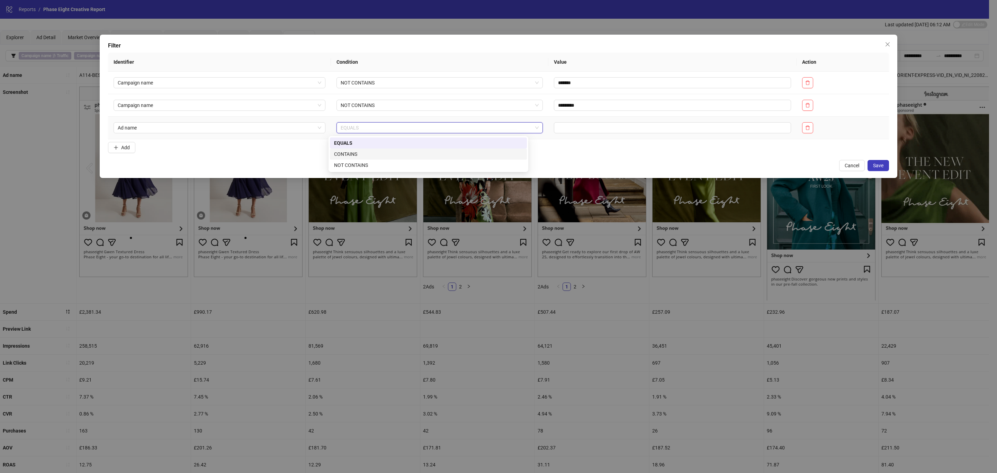
click at [383, 155] on div "CONTAINS" at bounding box center [428, 154] width 189 height 8
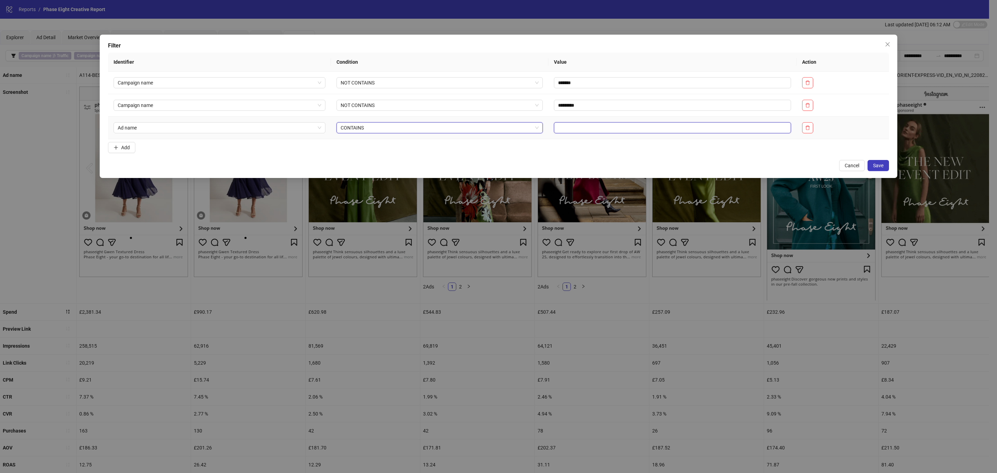
click at [566, 128] on input "text" at bounding box center [672, 127] width 237 height 11
type input "***"
click at [881, 164] on span "Save" at bounding box center [878, 166] width 10 height 6
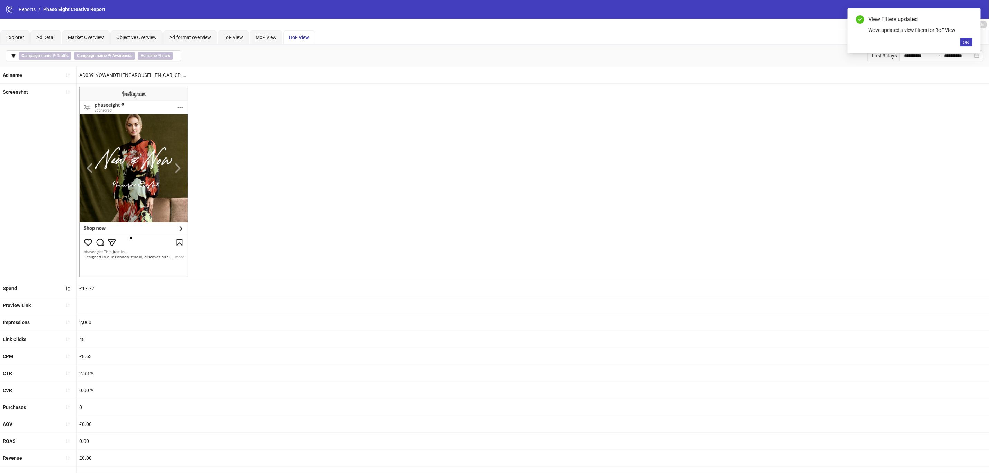
click at [179, 172] on img at bounding box center [133, 182] width 109 height 190
